Goal: Information Seeking & Learning: Learn about a topic

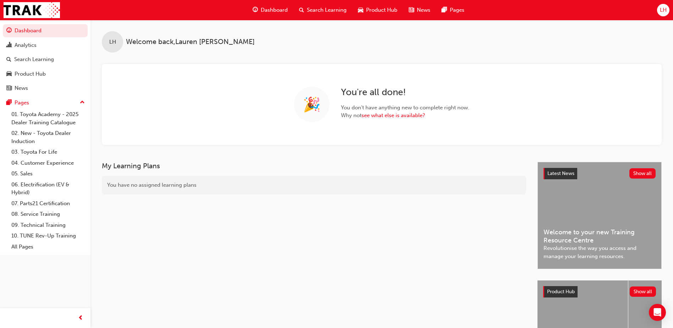
click at [310, 9] on span "Search Learning" at bounding box center [327, 10] width 40 height 8
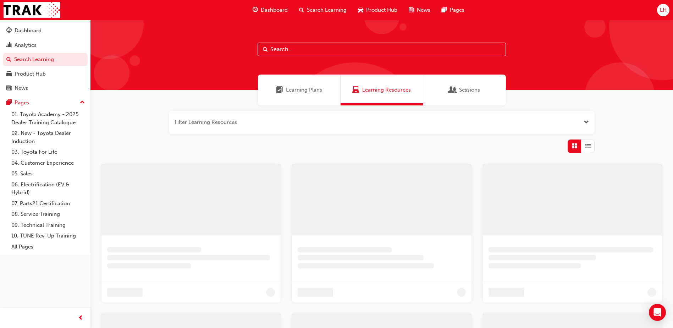
click at [282, 51] on input "text" at bounding box center [382, 49] width 249 height 13
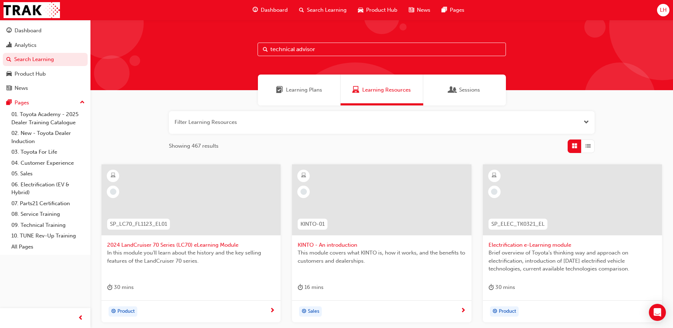
type input "technical advisor"
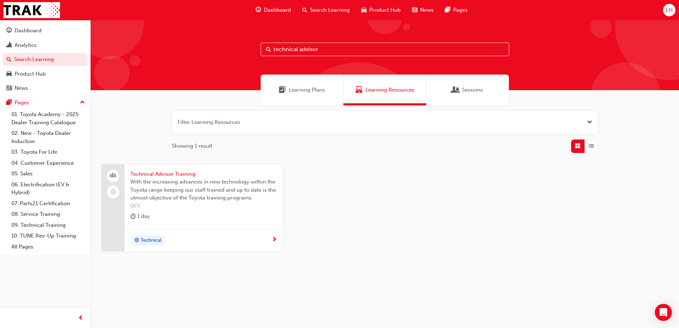
click at [187, 175] on span "Technical Advisor Training" at bounding box center [203, 174] width 147 height 8
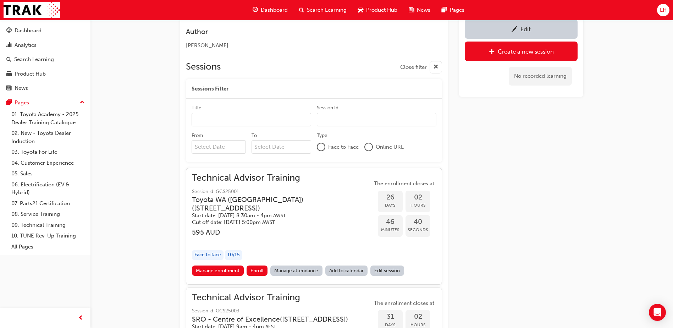
scroll to position [431, 0]
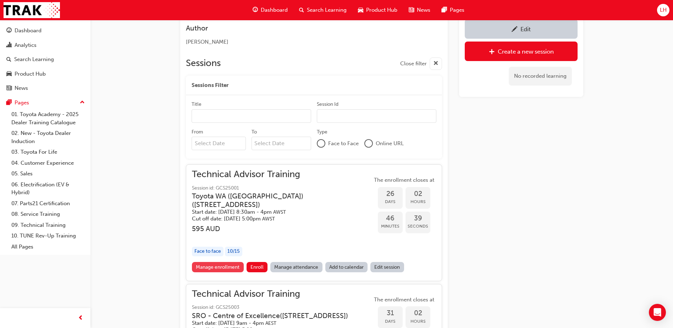
click at [220, 268] on link "Manage enrollment" at bounding box center [218, 267] width 52 height 10
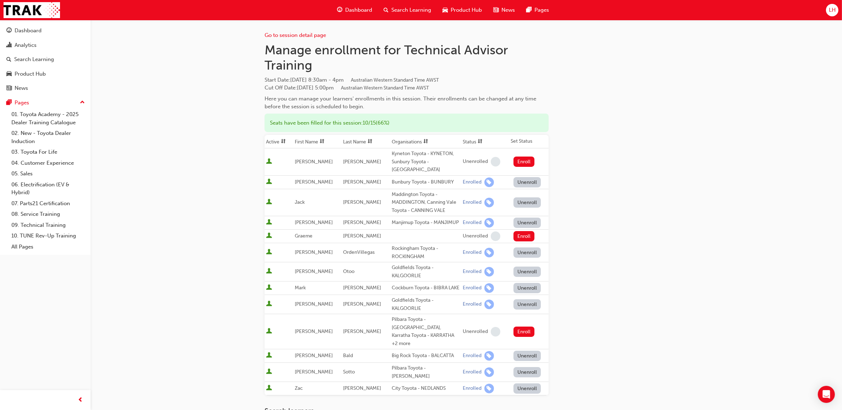
click at [599, 154] on div "Go to session detail page Manage enrollment for Technical Advisor Training Star…" at bounding box center [465, 266] width 403 height 492
